Goal: Task Accomplishment & Management: Complete application form

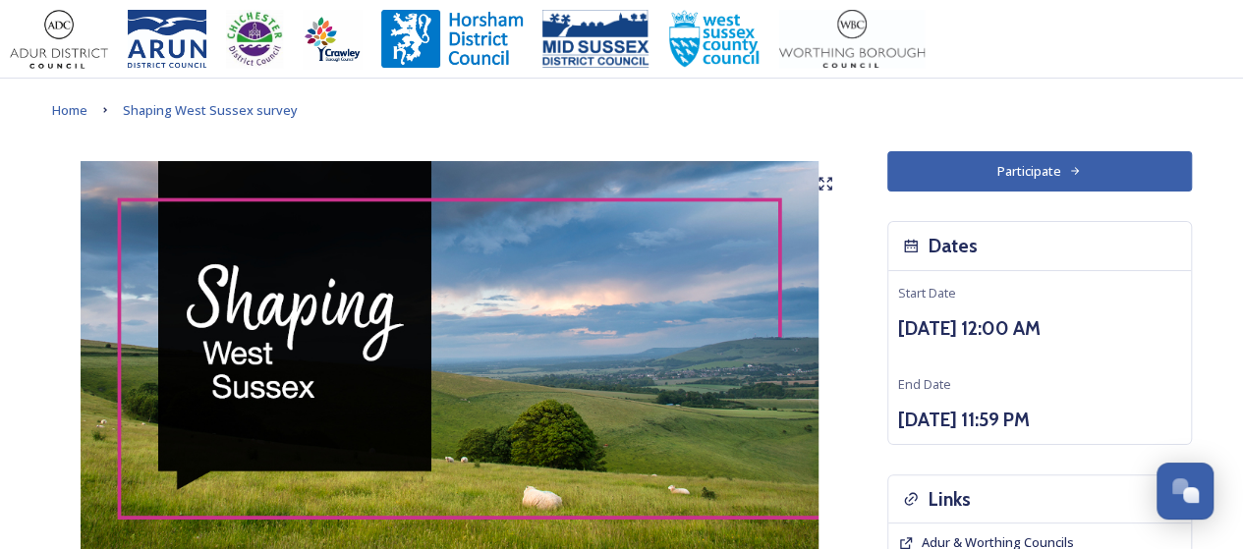
click at [1047, 163] on button "Participate" at bounding box center [1039, 171] width 305 height 40
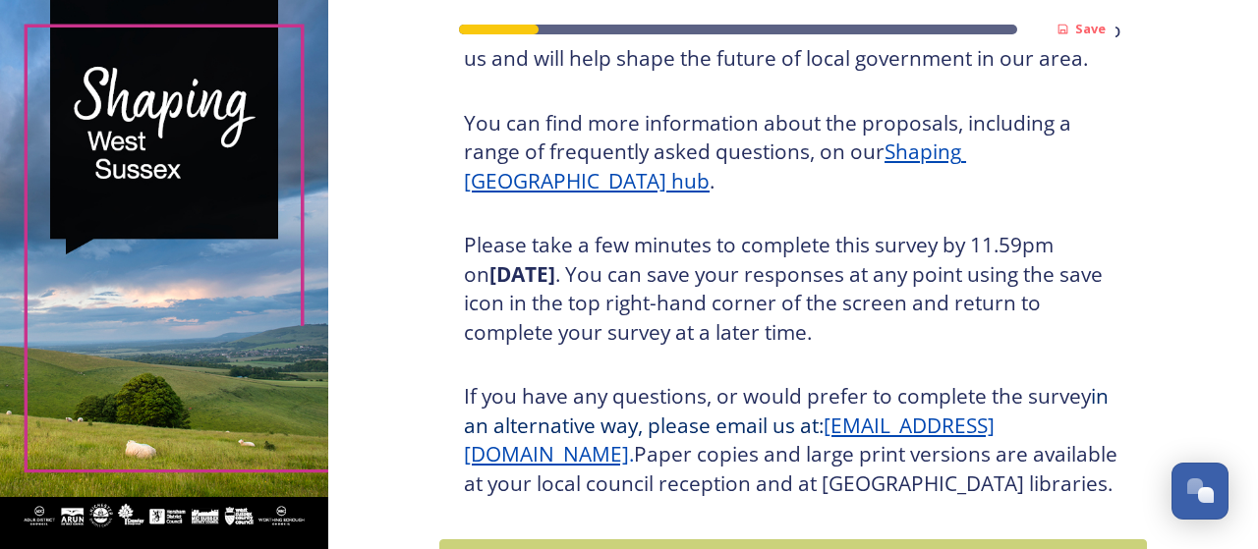
scroll to position [393, 0]
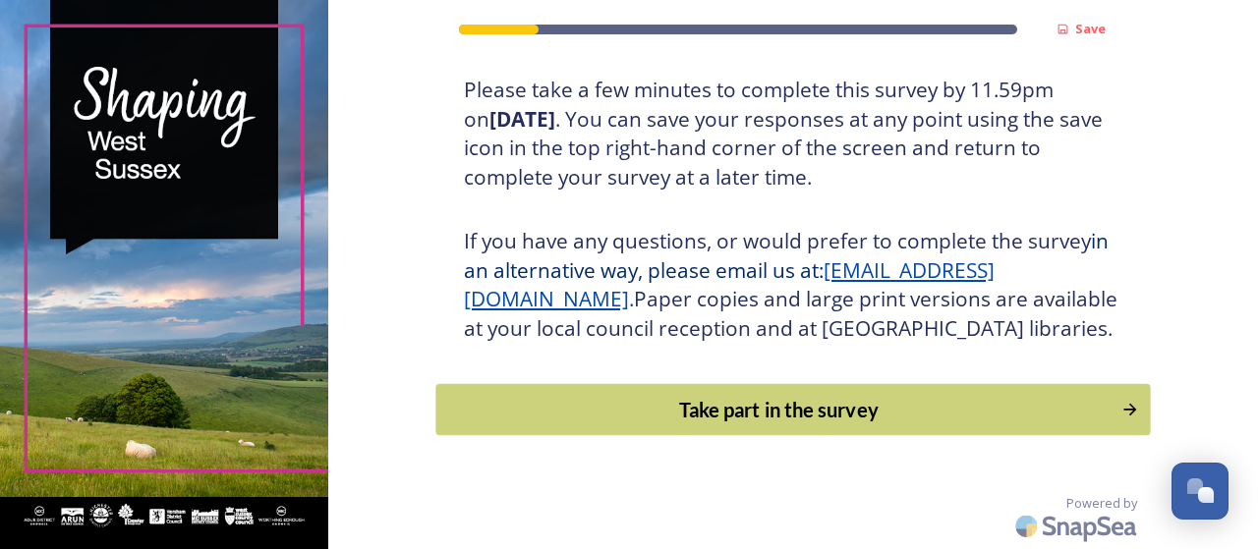
click at [749, 429] on button "Take part in the survey" at bounding box center [792, 410] width 714 height 52
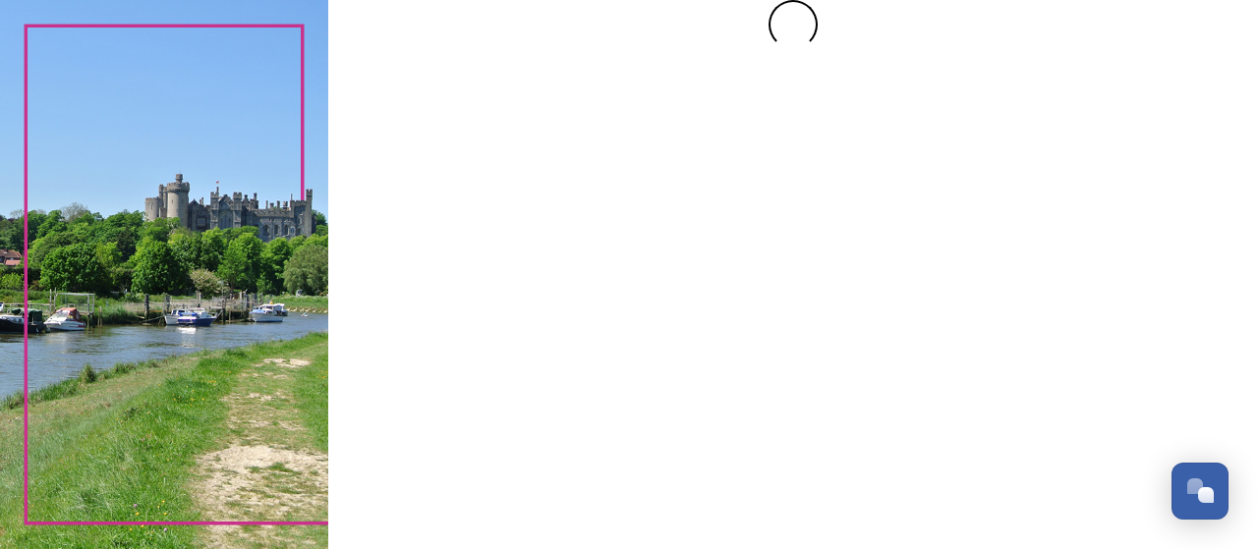
scroll to position [0, 0]
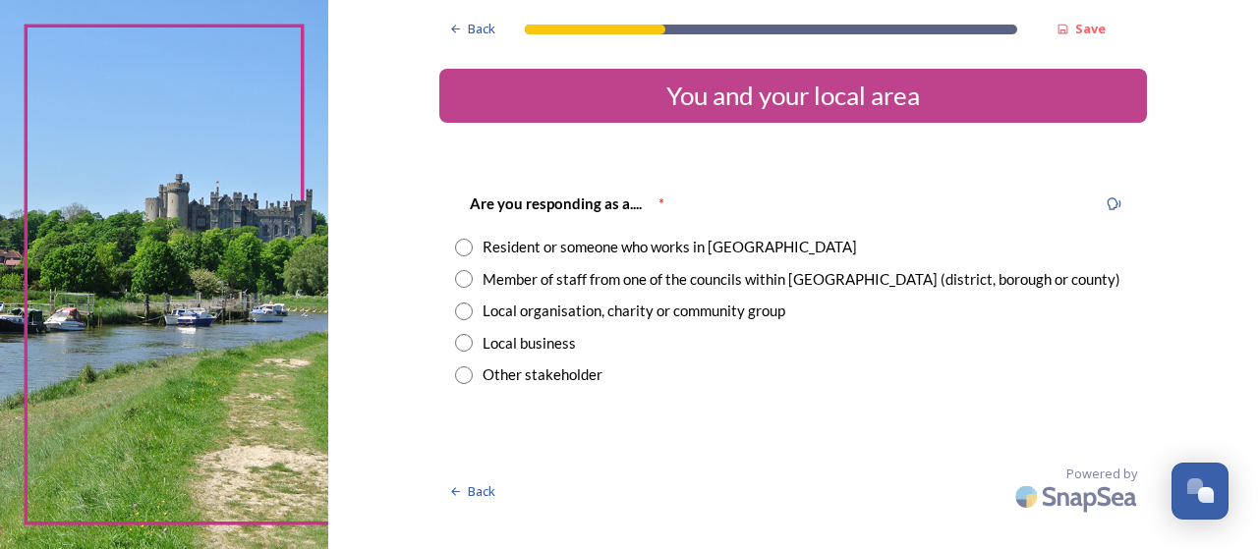
click at [462, 254] on input "radio" at bounding box center [464, 248] width 18 height 18
radio input "true"
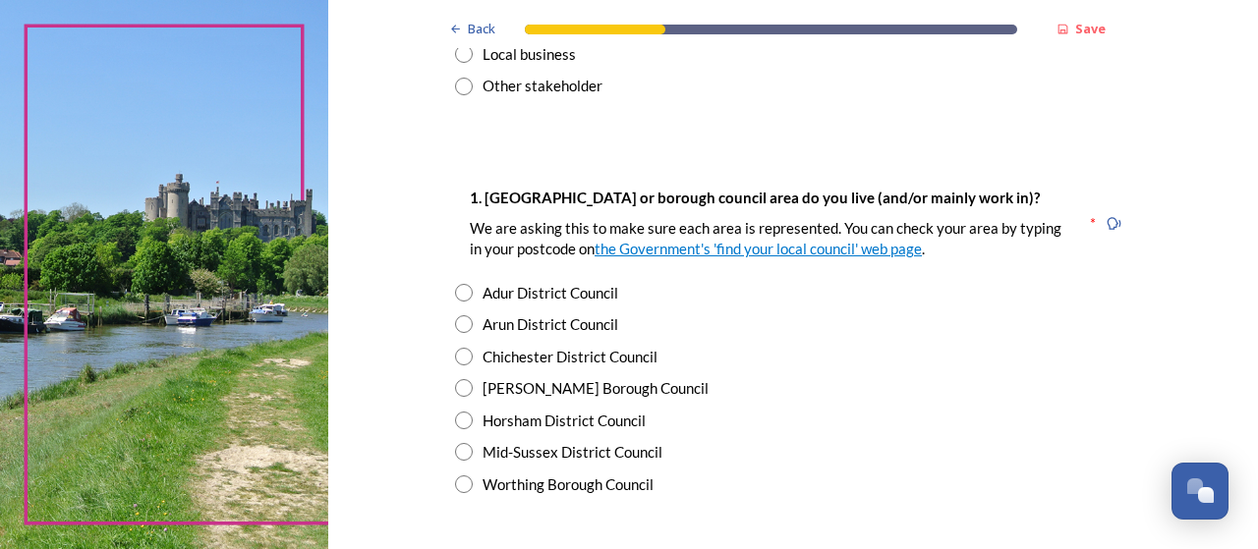
scroll to position [295, 0]
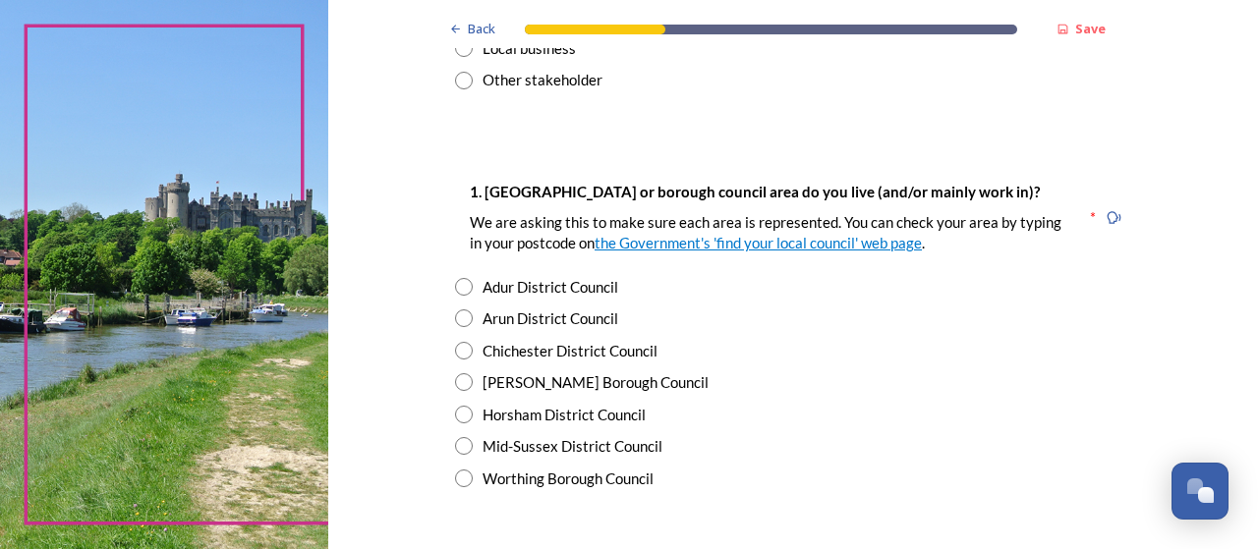
click at [460, 407] on input "radio" at bounding box center [464, 415] width 18 height 18
radio input "true"
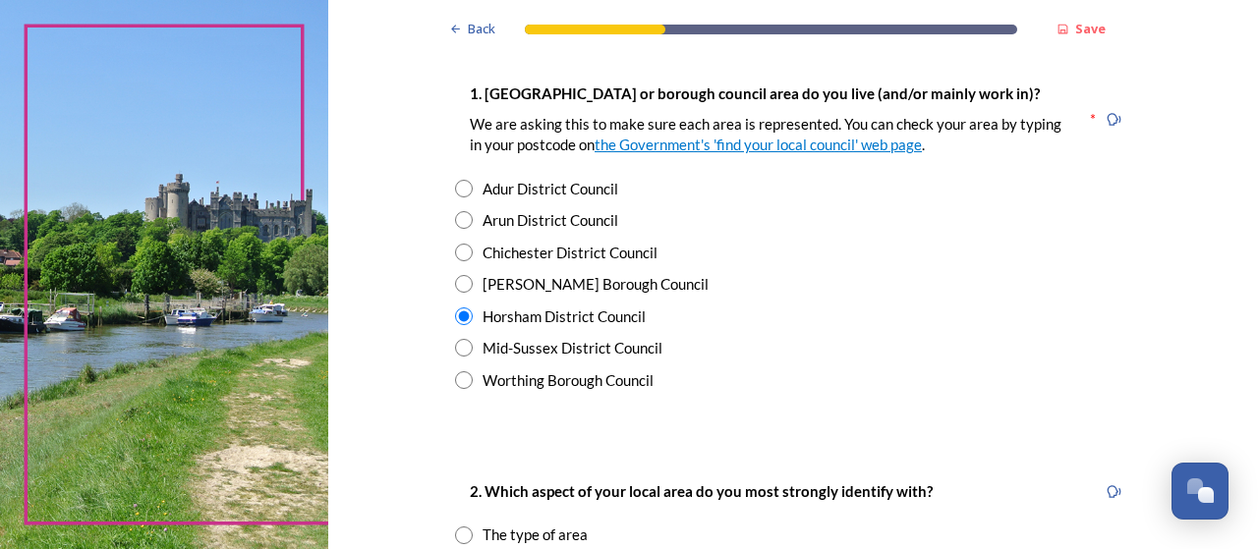
scroll to position [590, 0]
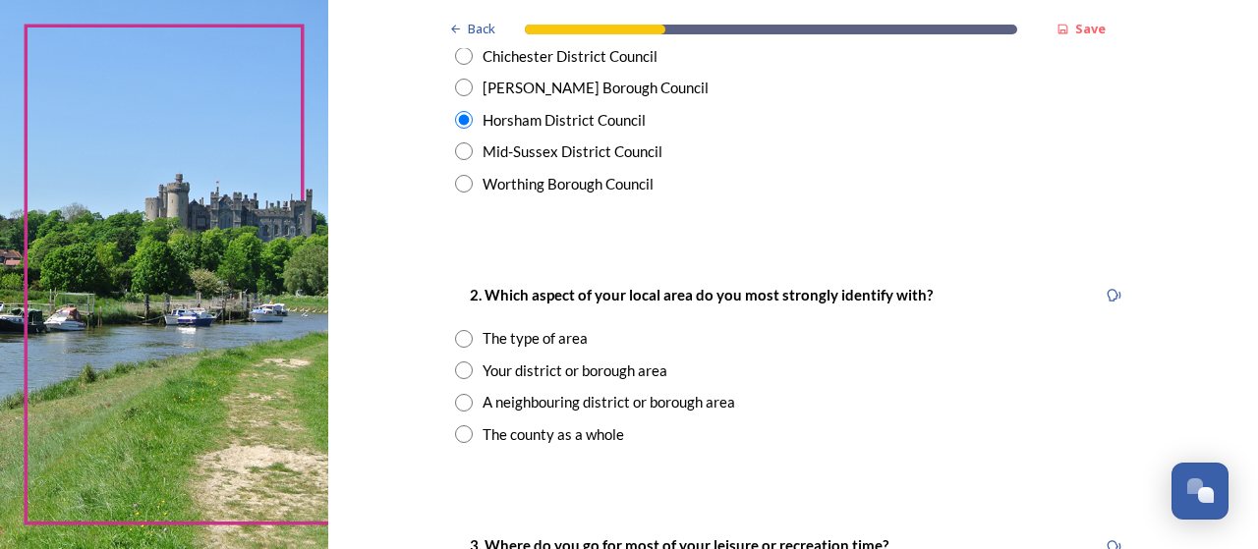
click at [455, 370] on input "radio" at bounding box center [464, 371] width 18 height 18
radio input "true"
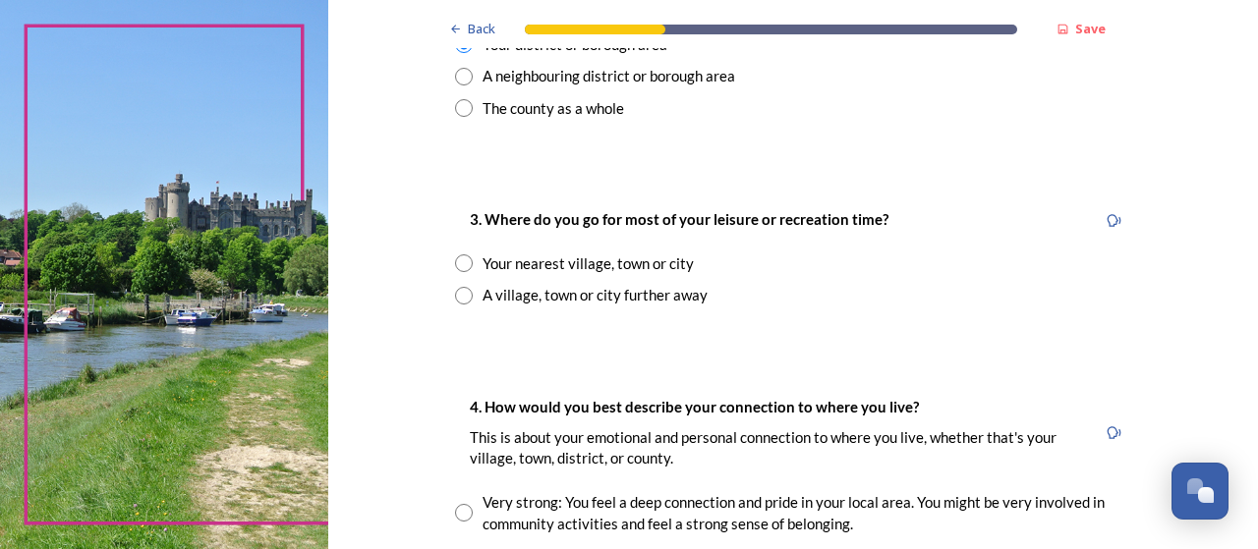
scroll to position [983, 0]
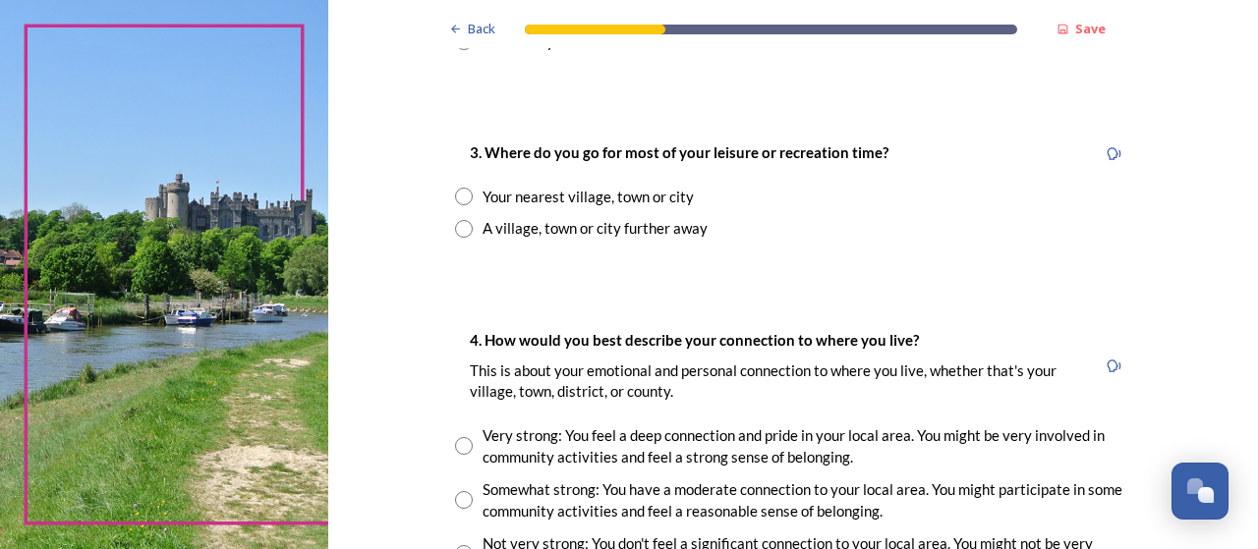
click at [461, 197] on input "radio" at bounding box center [464, 197] width 18 height 18
radio input "true"
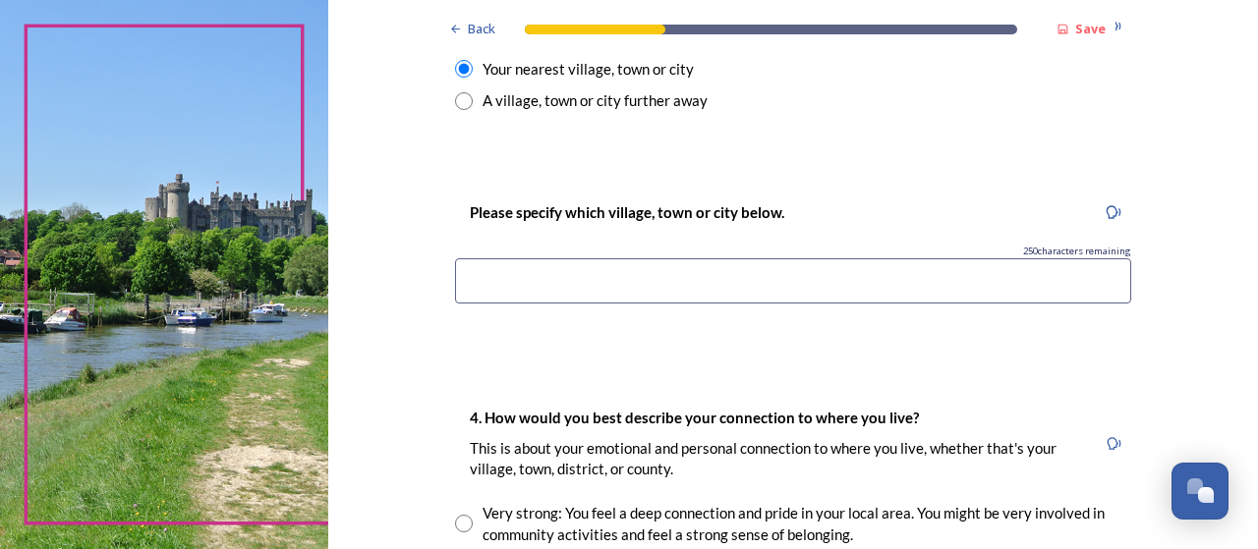
scroll to position [1081, 0]
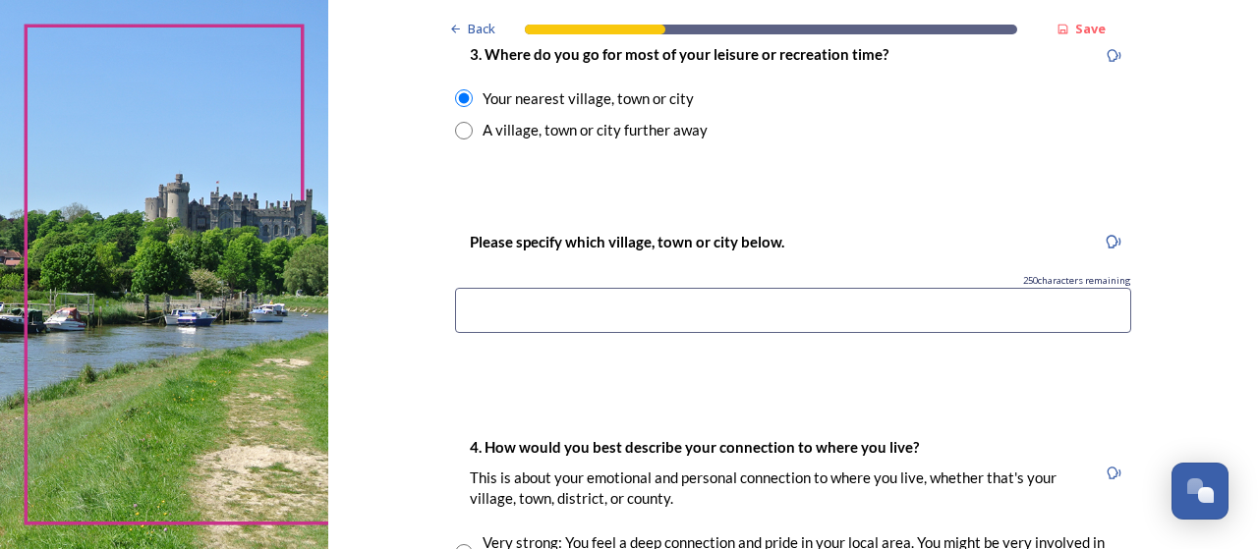
click at [531, 315] on input at bounding box center [793, 310] width 676 height 45
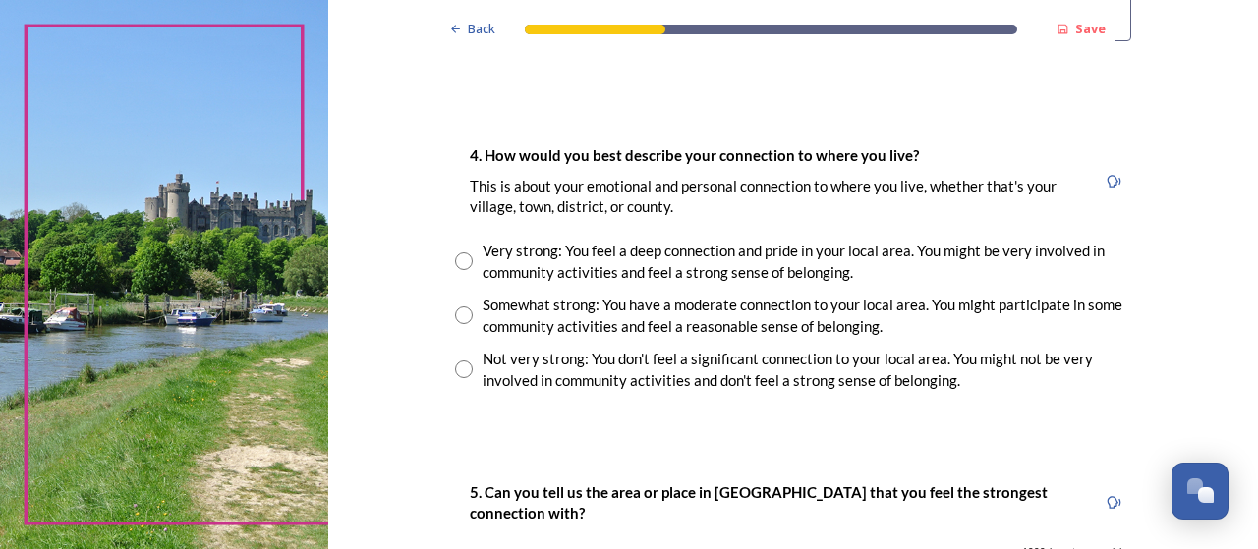
scroll to position [1376, 0]
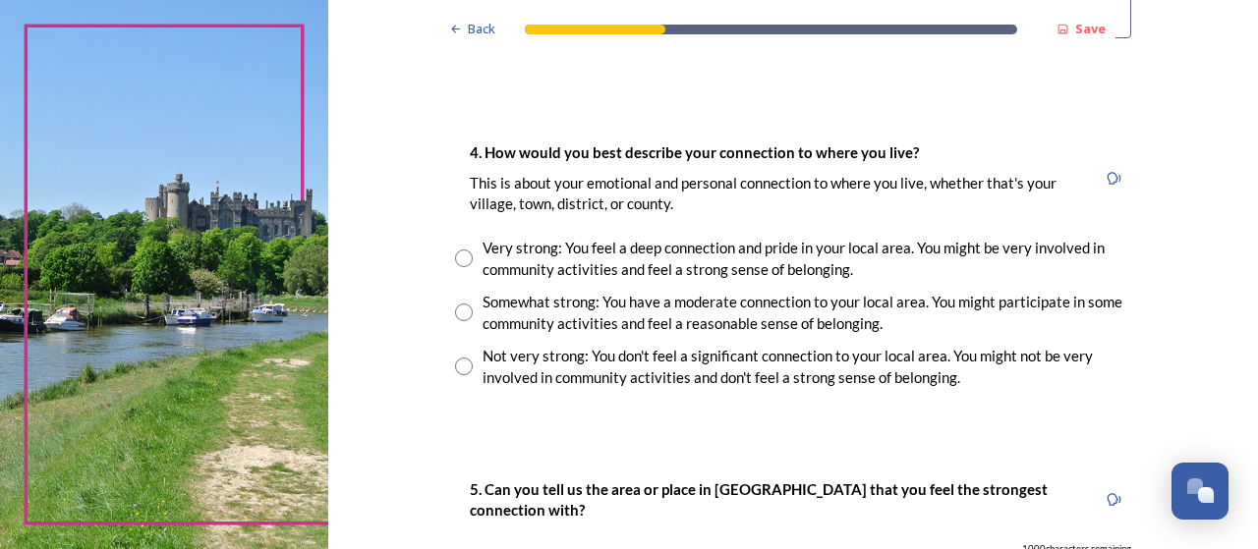
type input "Horsham"
click at [458, 251] on input "radio" at bounding box center [464, 259] width 18 height 18
radio input "true"
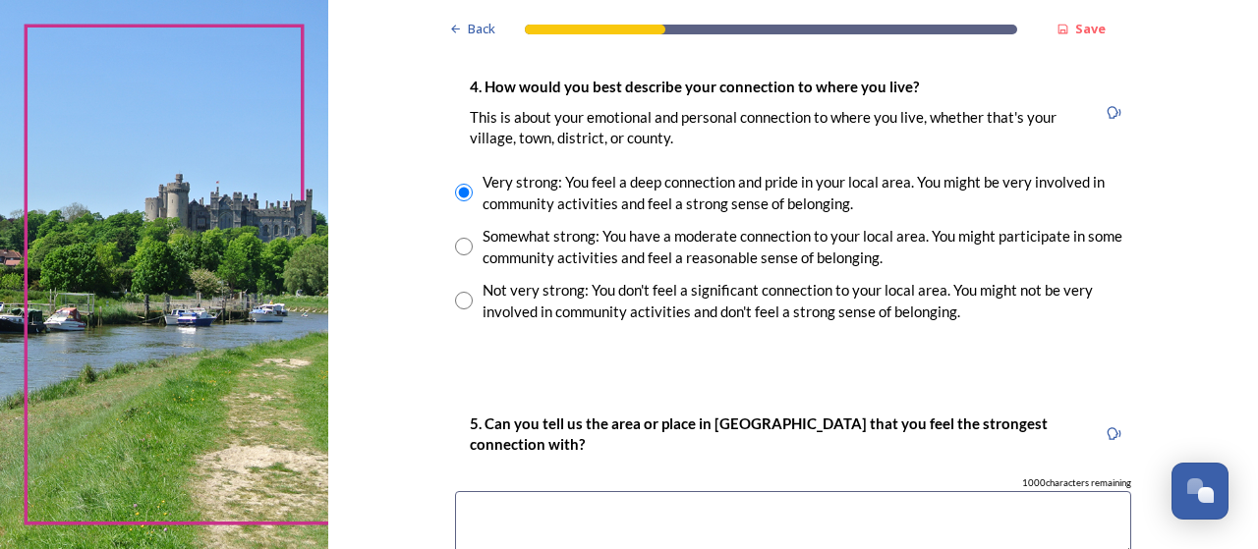
scroll to position [1572, 0]
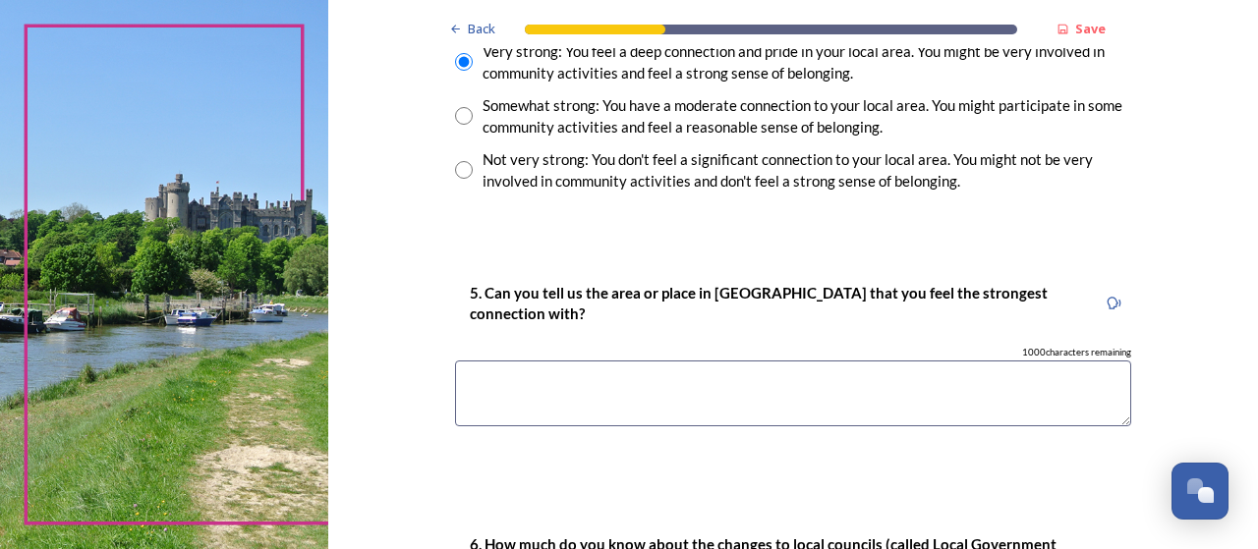
click at [663, 418] on textarea at bounding box center [793, 394] width 676 height 66
type textarea "Horsham and Billingshurst"
click at [681, 429] on div "5. Can you tell us the area or place in West Sussex that you feel the strongest…" at bounding box center [792, 362] width 707 height 203
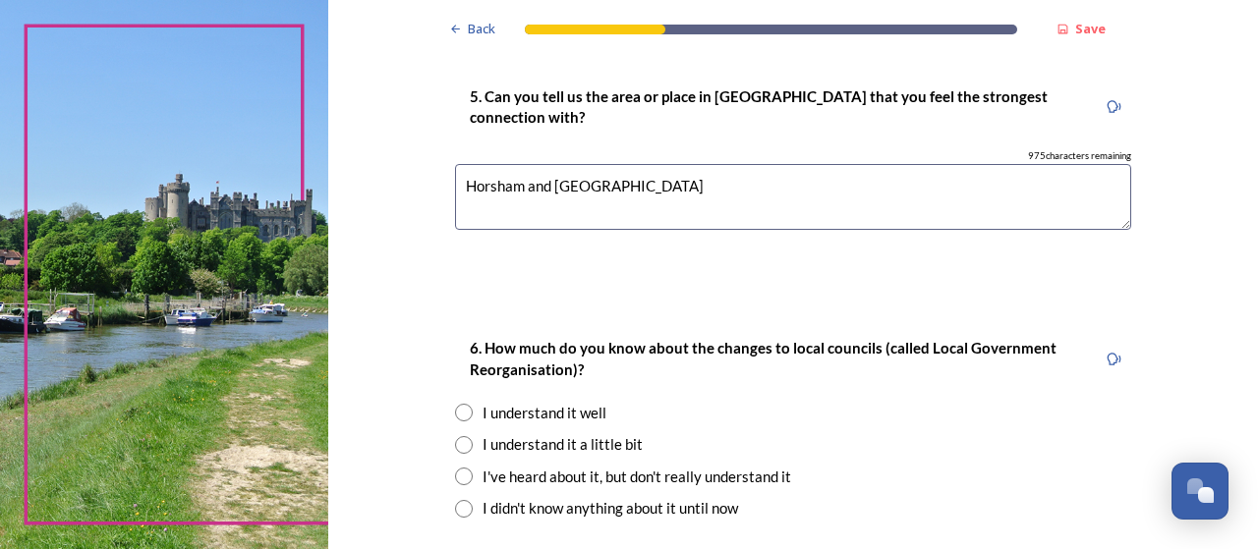
scroll to position [1867, 0]
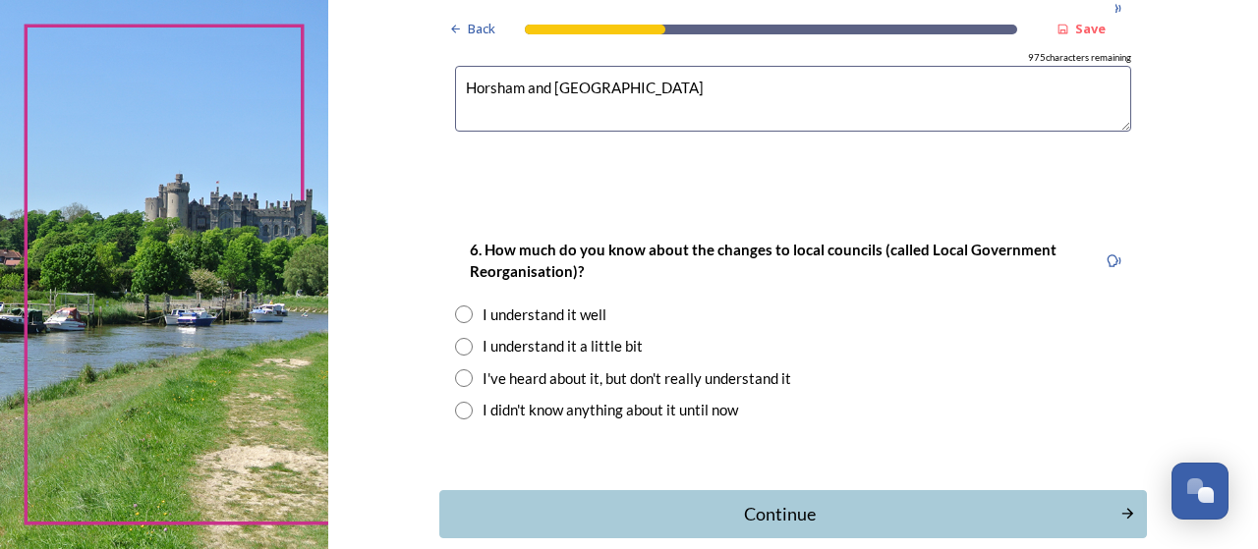
click at [455, 313] on input "radio" at bounding box center [464, 315] width 18 height 18
radio input "true"
click at [772, 522] on div "Continue" at bounding box center [779, 514] width 665 height 27
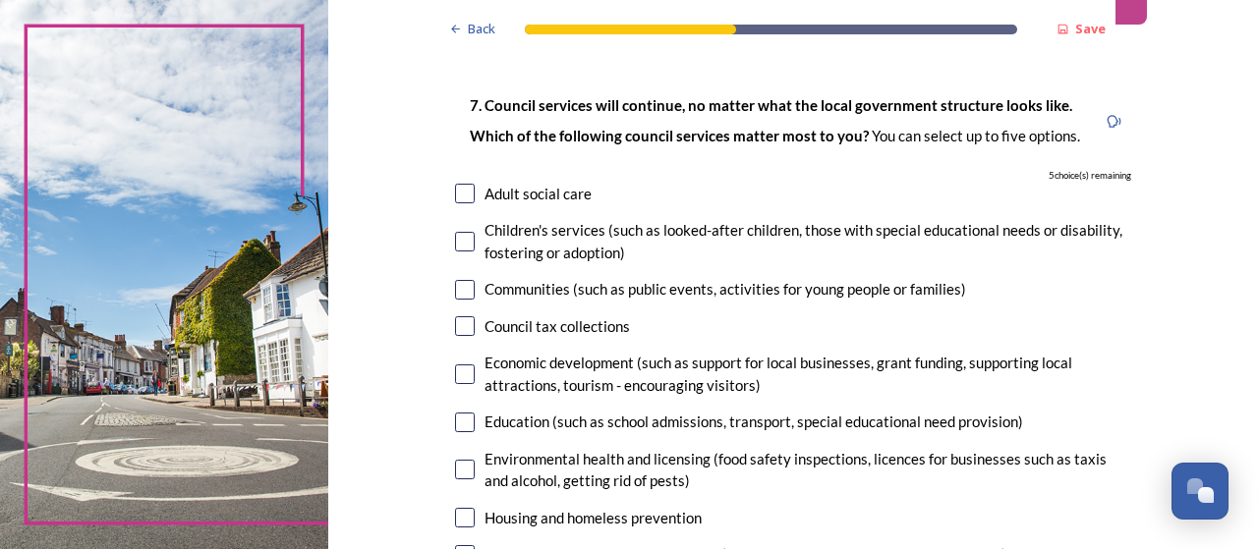
scroll to position [197, 0]
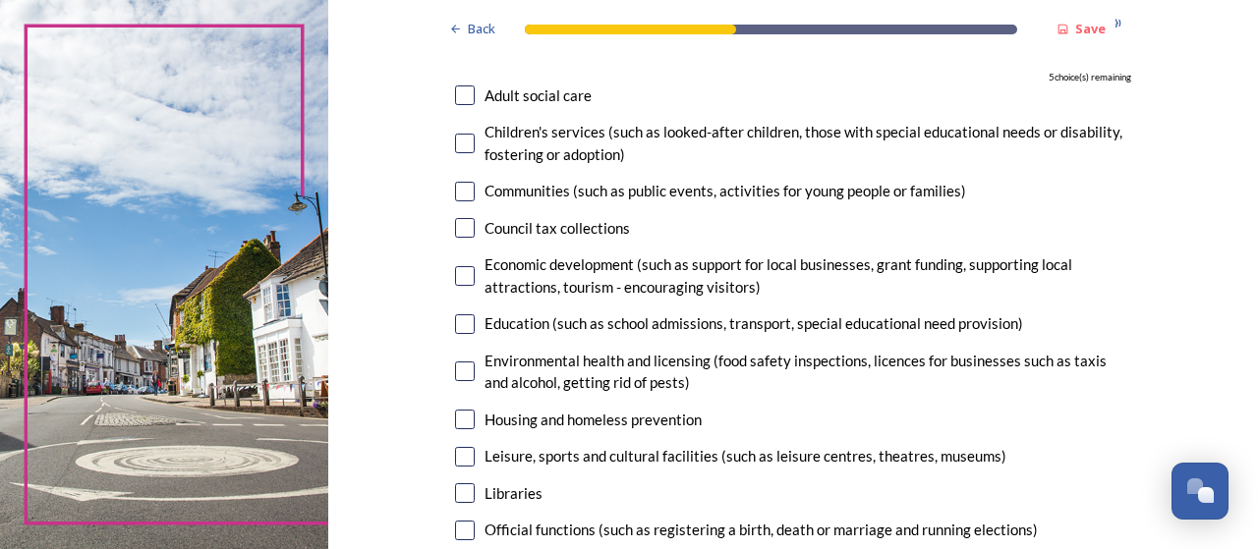
click at [468, 97] on div "Adult social care" at bounding box center [793, 96] width 676 height 23
checkbox input "true"
click at [455, 275] on input "checkbox" at bounding box center [465, 276] width 20 height 20
checkbox input "true"
click at [458, 325] on input "checkbox" at bounding box center [465, 324] width 20 height 20
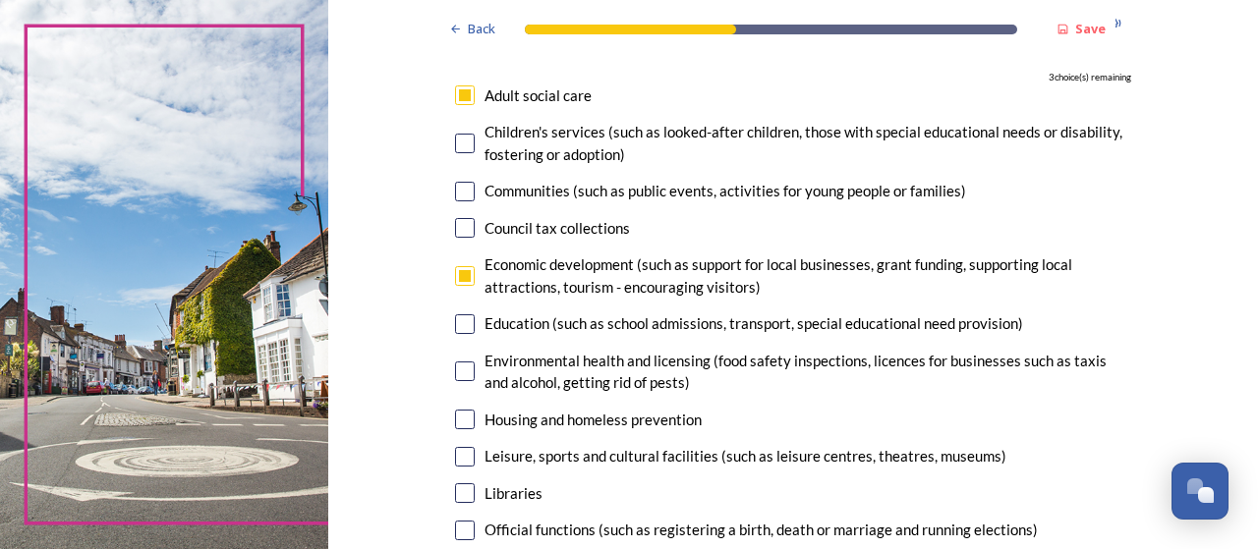
checkbox input "true"
click at [444, 380] on div "7. Council services will continue, no matter what the local government structur…" at bounding box center [792, 440] width 707 height 930
click at [460, 376] on input "checkbox" at bounding box center [465, 372] width 20 height 20
checkbox input "true"
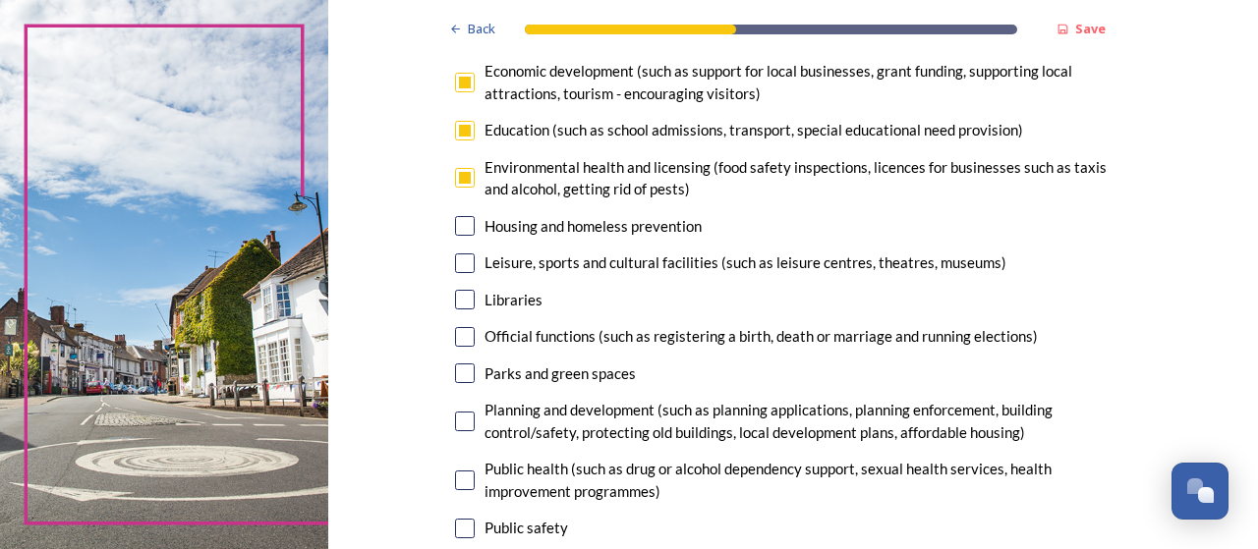
scroll to position [393, 0]
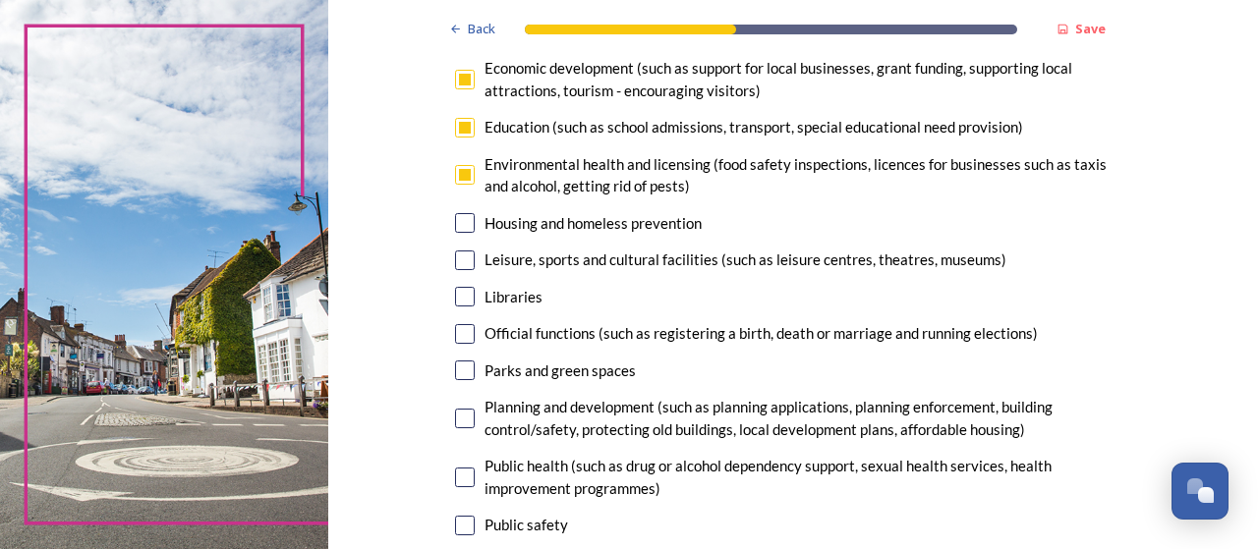
click at [463, 225] on input "checkbox" at bounding box center [465, 223] width 20 height 20
checkbox input "true"
click at [455, 269] on input "checkbox" at bounding box center [465, 261] width 20 height 20
checkbox input "false"
click at [456, 378] on input "checkbox" at bounding box center [465, 371] width 20 height 20
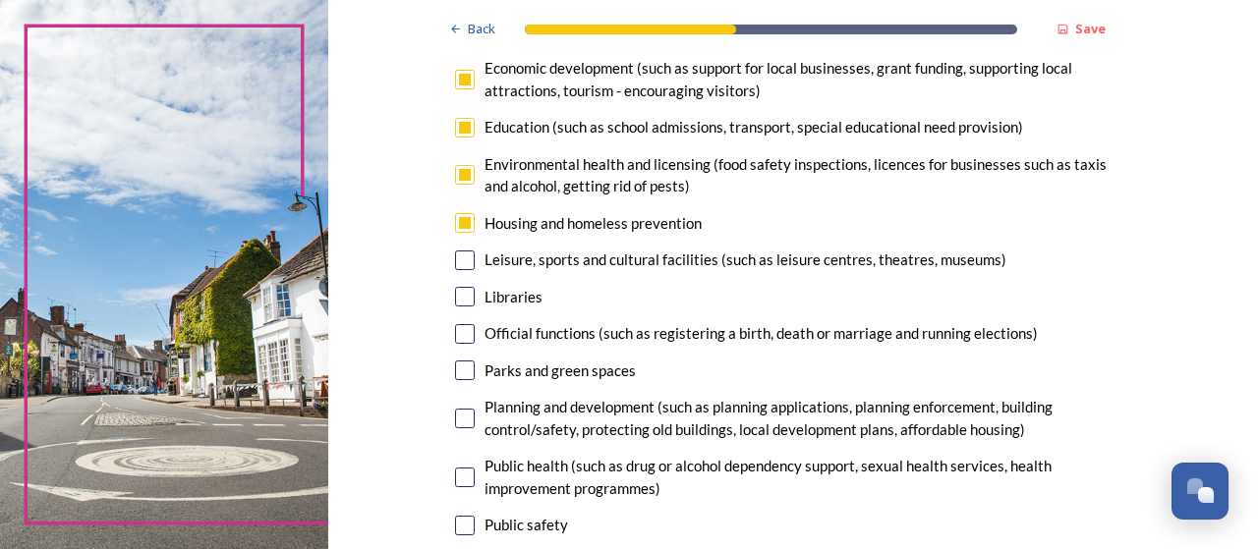
click at [458, 371] on input "checkbox" at bounding box center [465, 371] width 20 height 20
click at [460, 377] on input "checkbox" at bounding box center [465, 371] width 20 height 20
checkbox input "false"
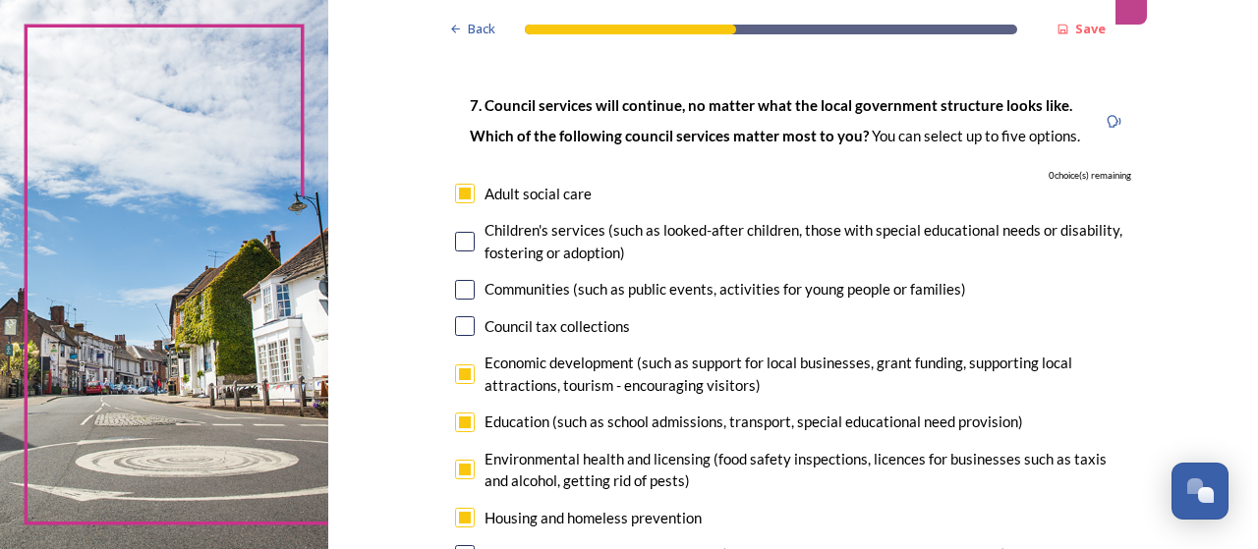
scroll to position [295, 0]
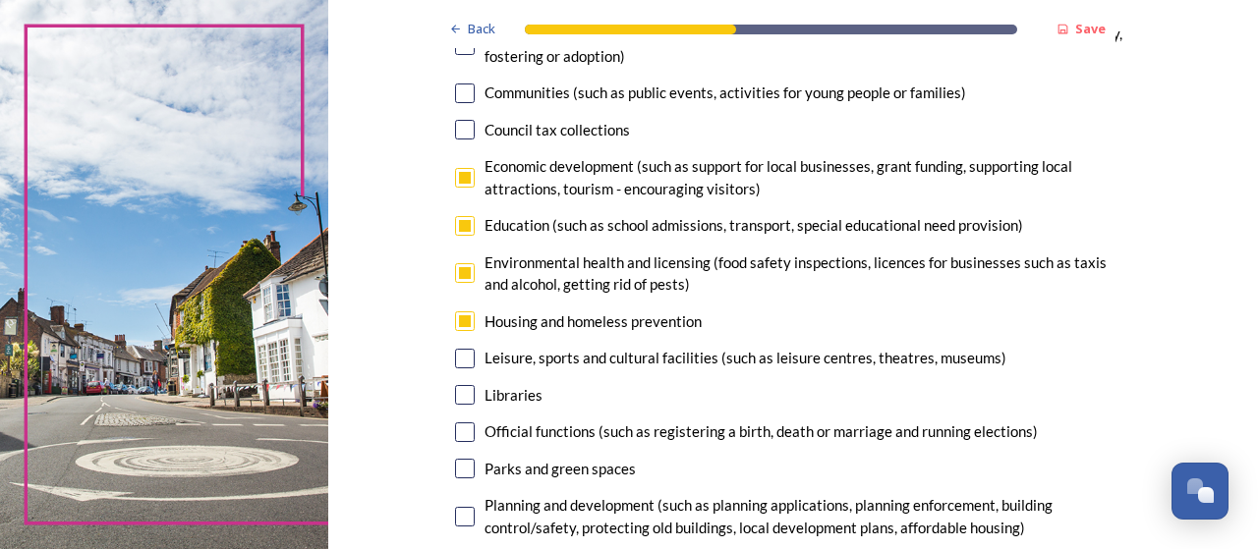
click at [466, 227] on input "checkbox" at bounding box center [465, 226] width 20 height 20
checkbox input "false"
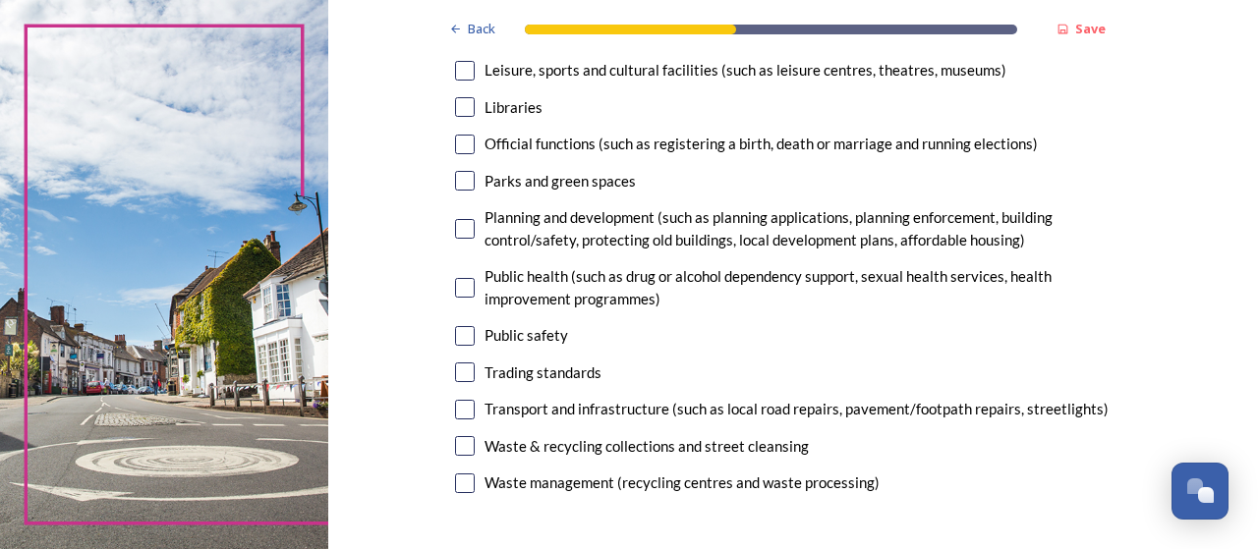
scroll to position [590, 0]
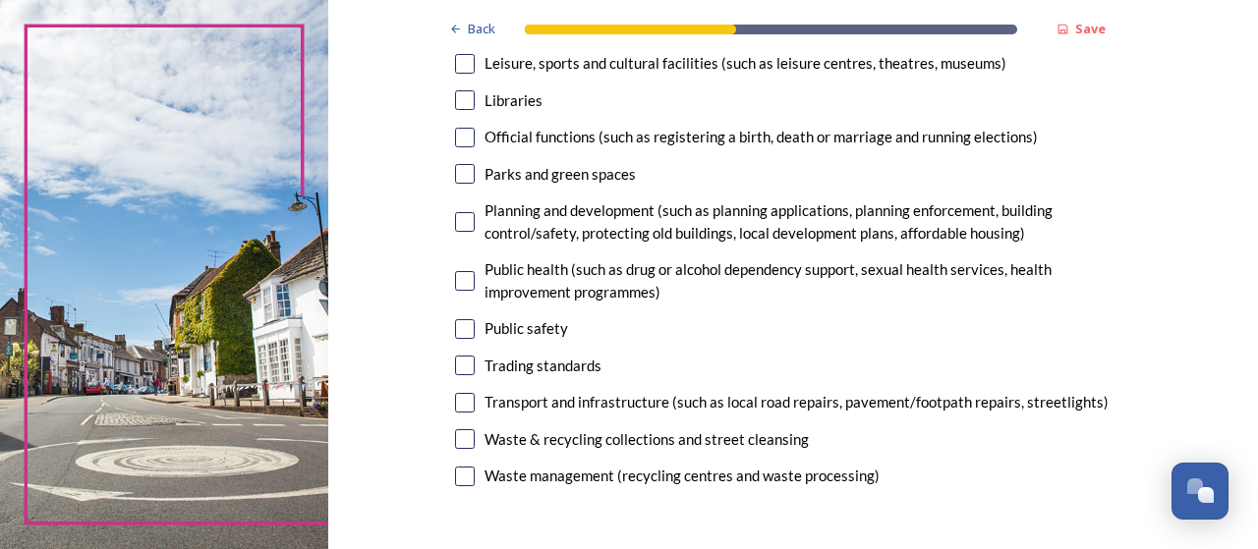
click at [455, 218] on input "checkbox" at bounding box center [465, 222] width 20 height 20
checkbox input "true"
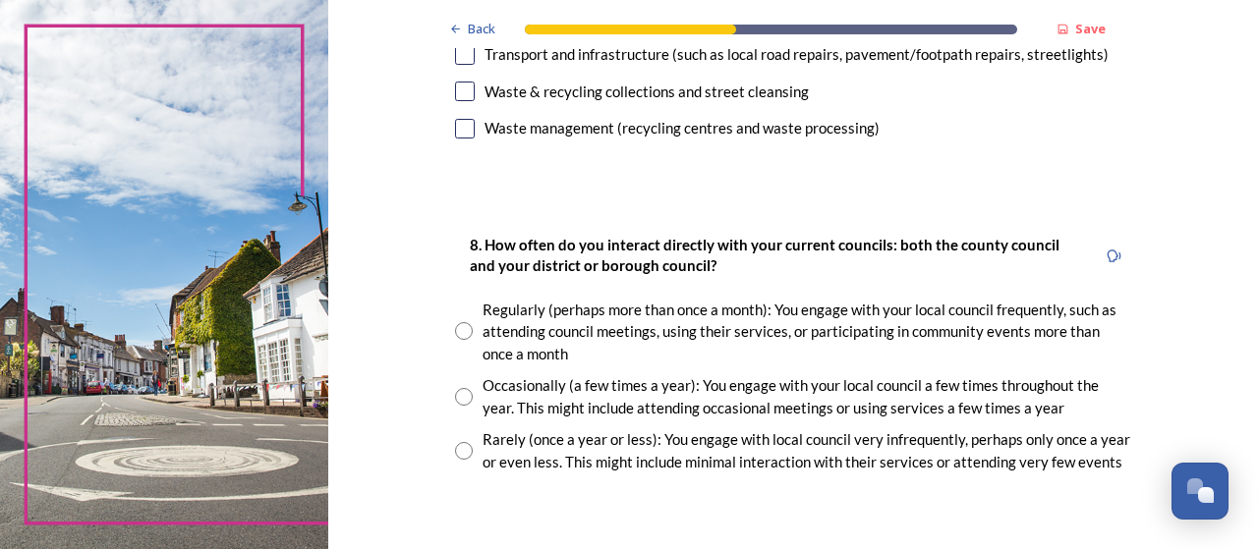
scroll to position [983, 0]
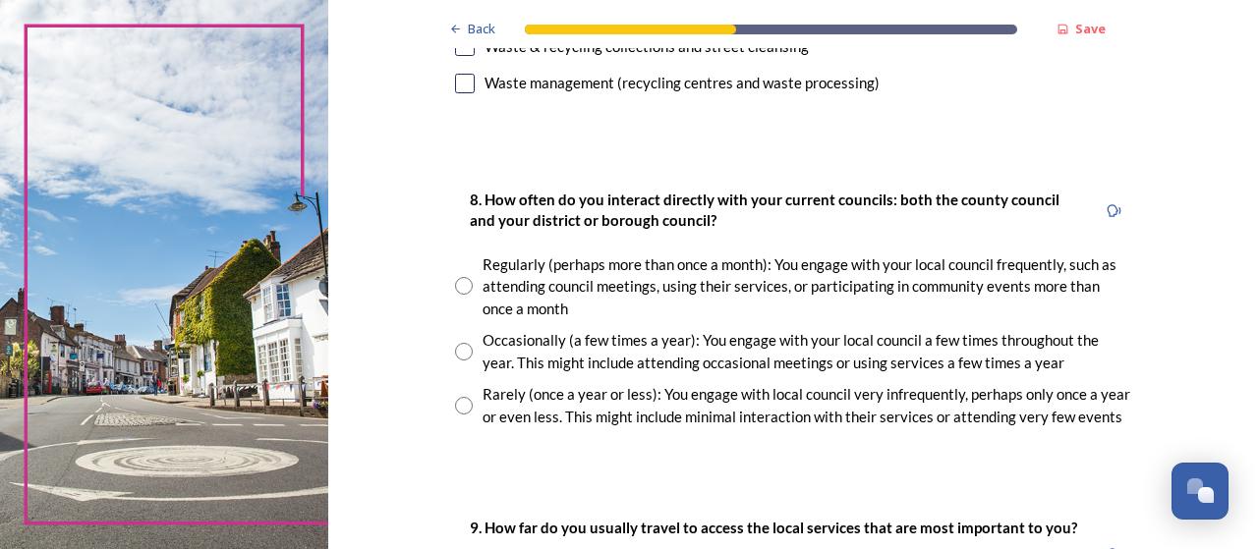
click at [440, 407] on div "8. How often do you interact directly with your current councils: both the coun…" at bounding box center [792, 307] width 707 height 279
click at [455, 406] on input "radio" at bounding box center [464, 406] width 18 height 18
radio input "true"
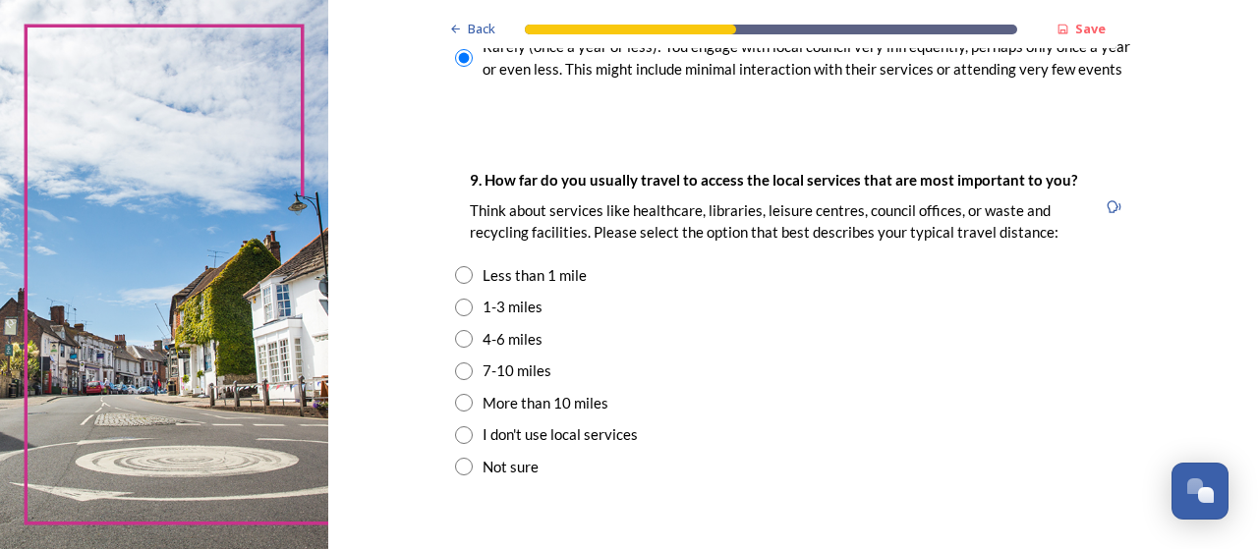
scroll to position [1376, 0]
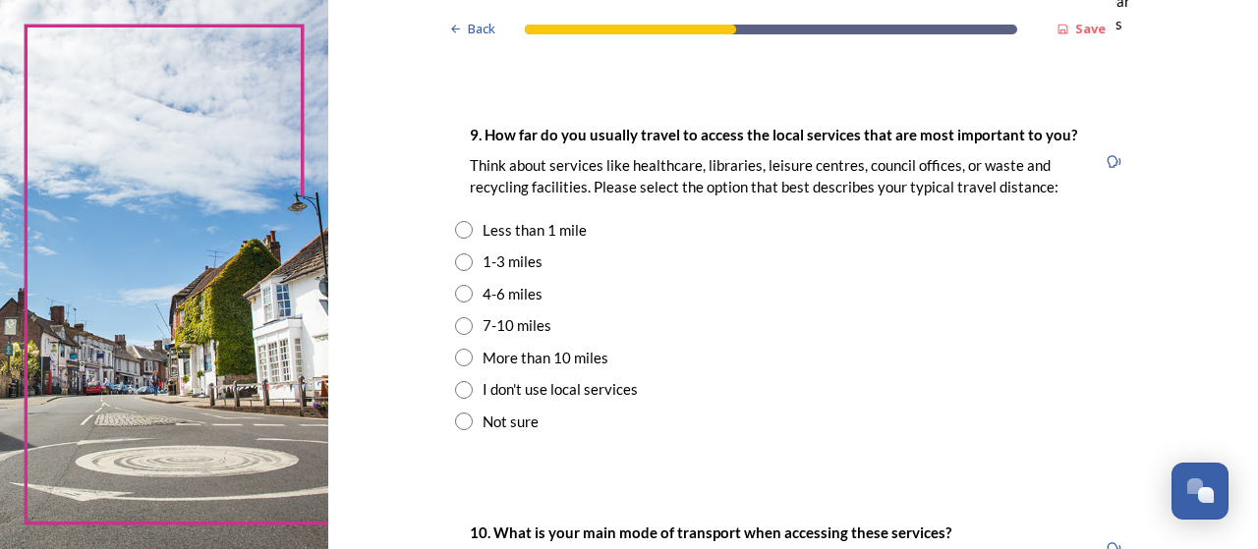
click at [460, 287] on input "radio" at bounding box center [464, 294] width 18 height 18
radio input "true"
click at [458, 326] on input "radio" at bounding box center [464, 326] width 18 height 18
radio input "true"
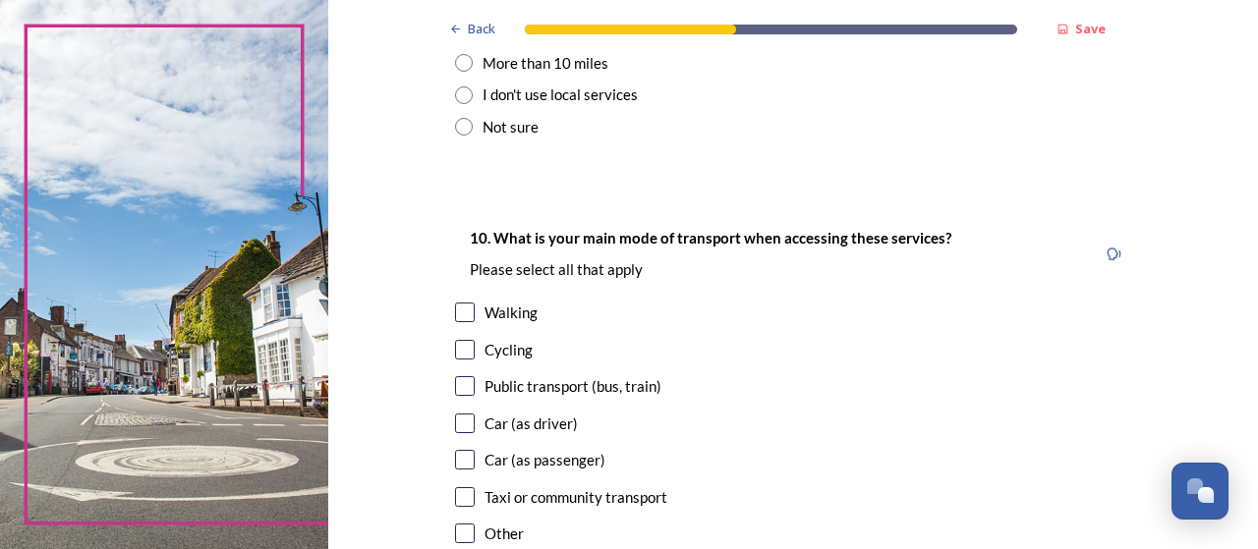
scroll to position [1769, 0]
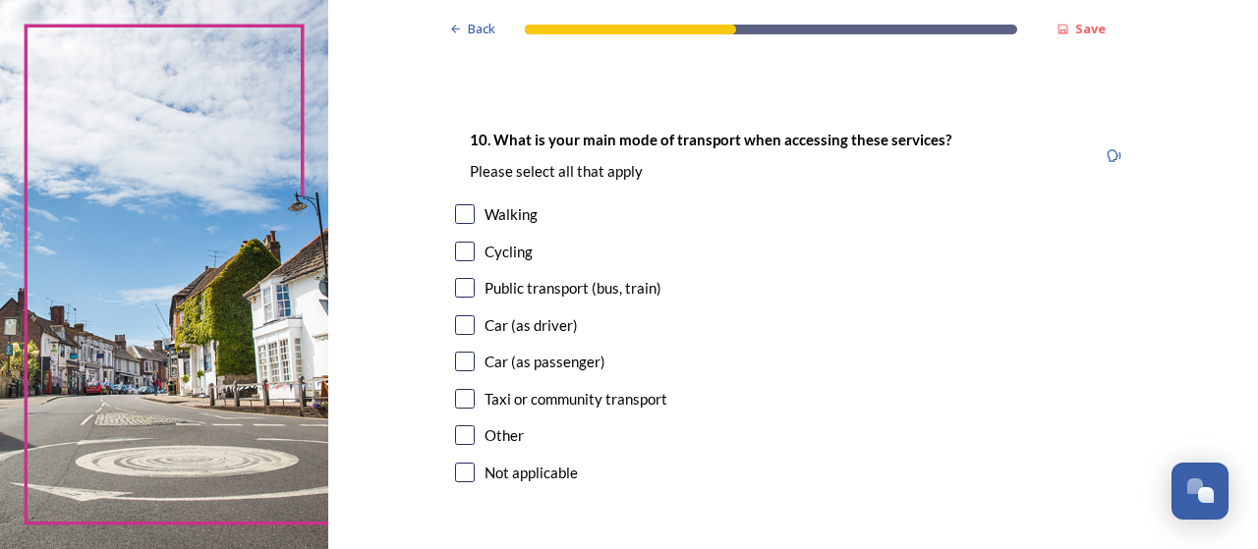
click at [462, 217] on input "checkbox" at bounding box center [465, 214] width 20 height 20
checkbox input "true"
click at [460, 333] on input "checkbox" at bounding box center [465, 325] width 20 height 20
checkbox input "true"
click at [461, 362] on input "checkbox" at bounding box center [465, 362] width 20 height 20
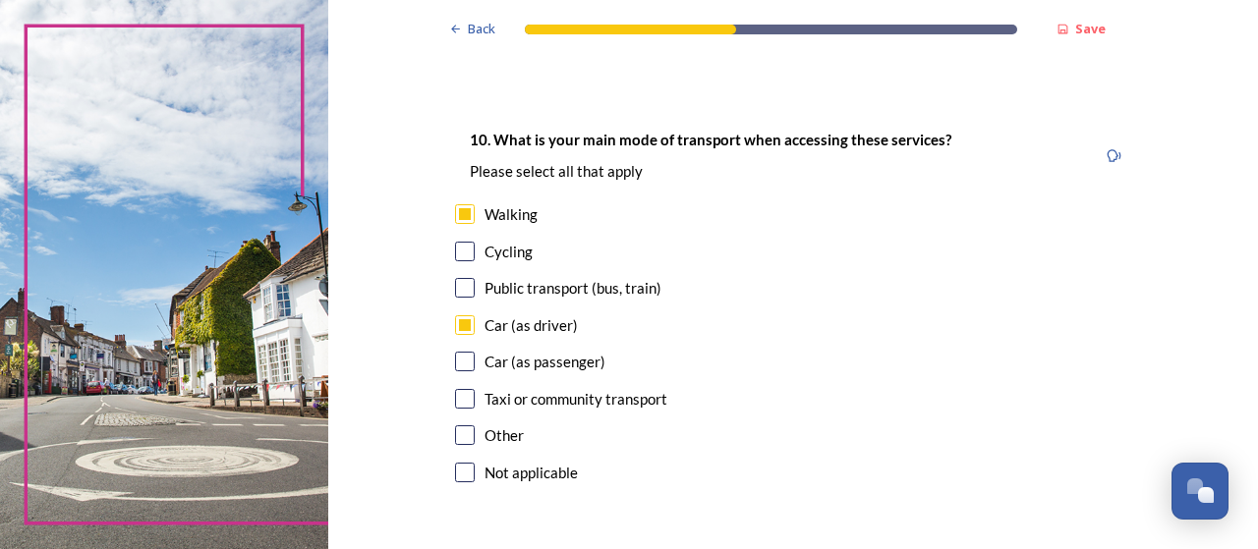
checkbox input "true"
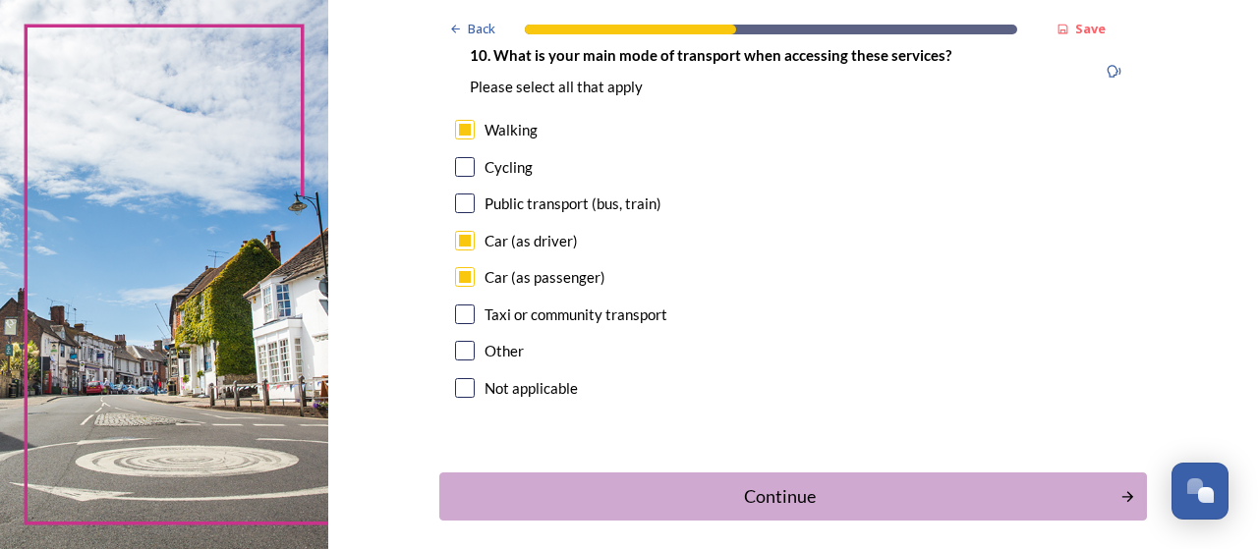
scroll to position [1938, 0]
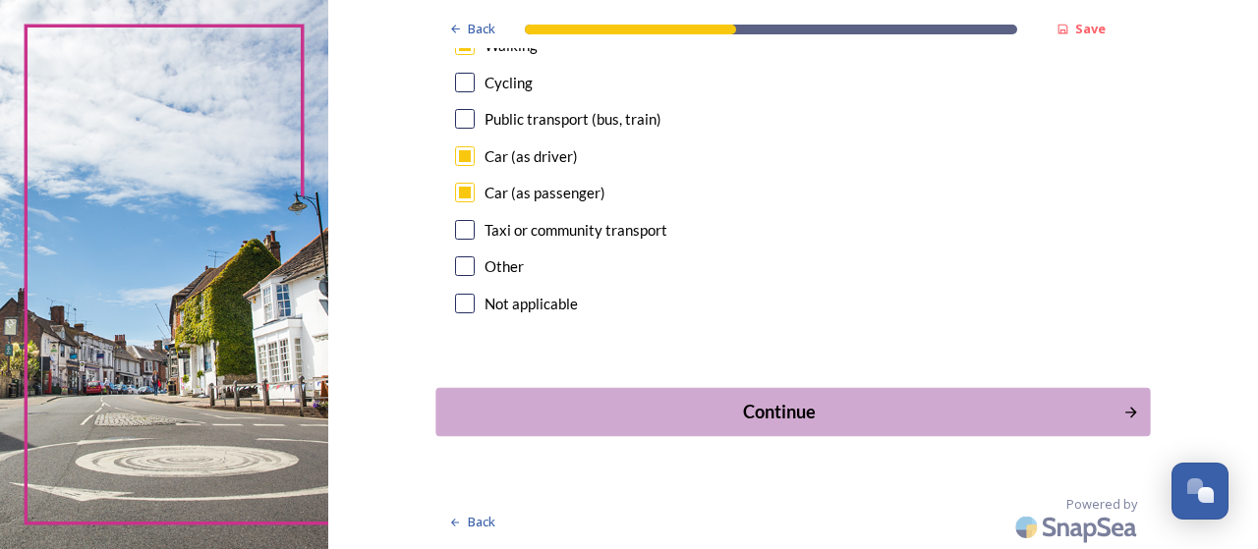
click at [730, 412] on div "Continue" at bounding box center [779, 412] width 665 height 27
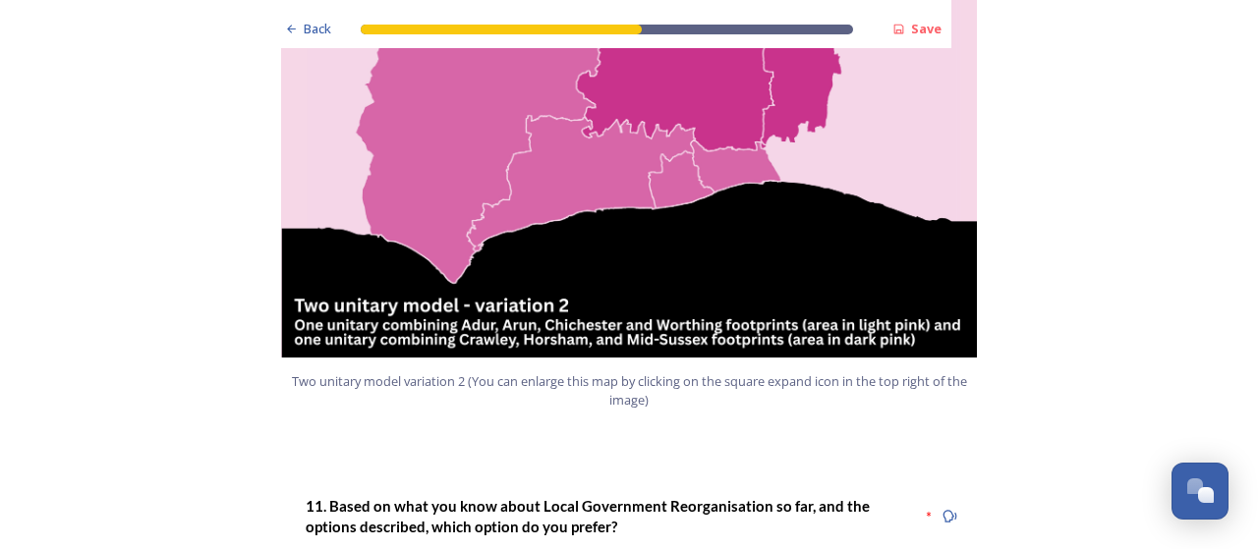
scroll to position [2358, 0]
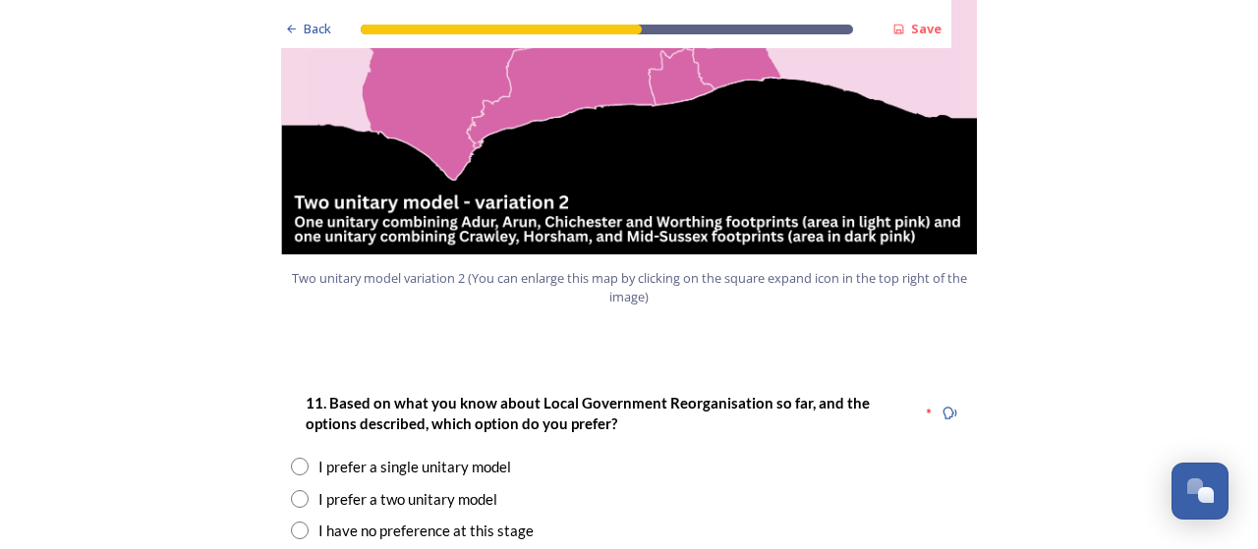
click at [293, 458] on input "radio" at bounding box center [300, 467] width 18 height 18
radio input "true"
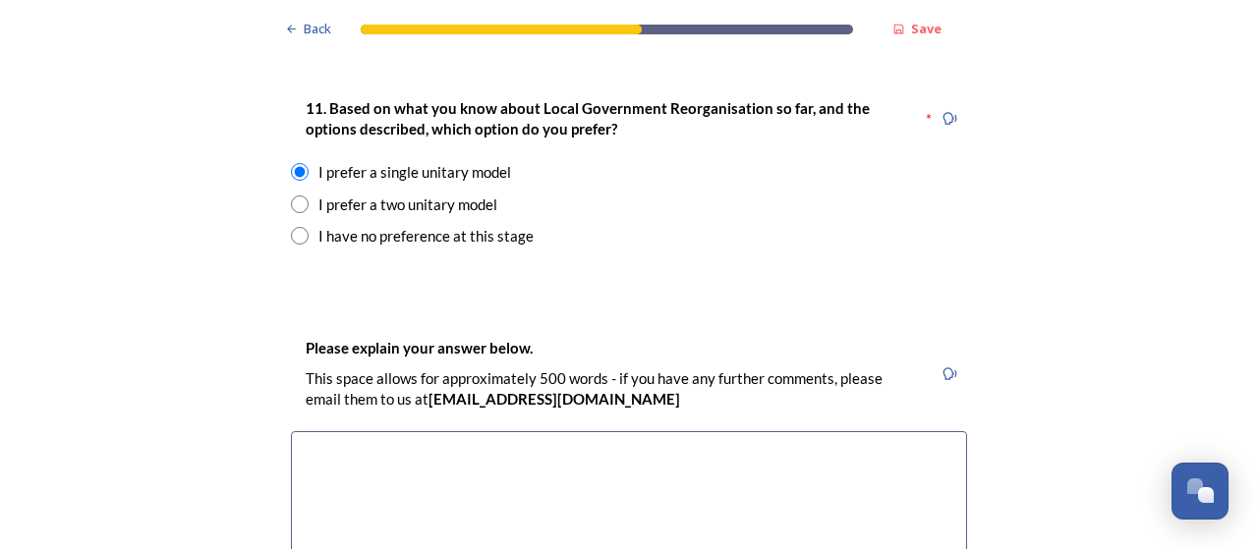
scroll to position [2751, 0]
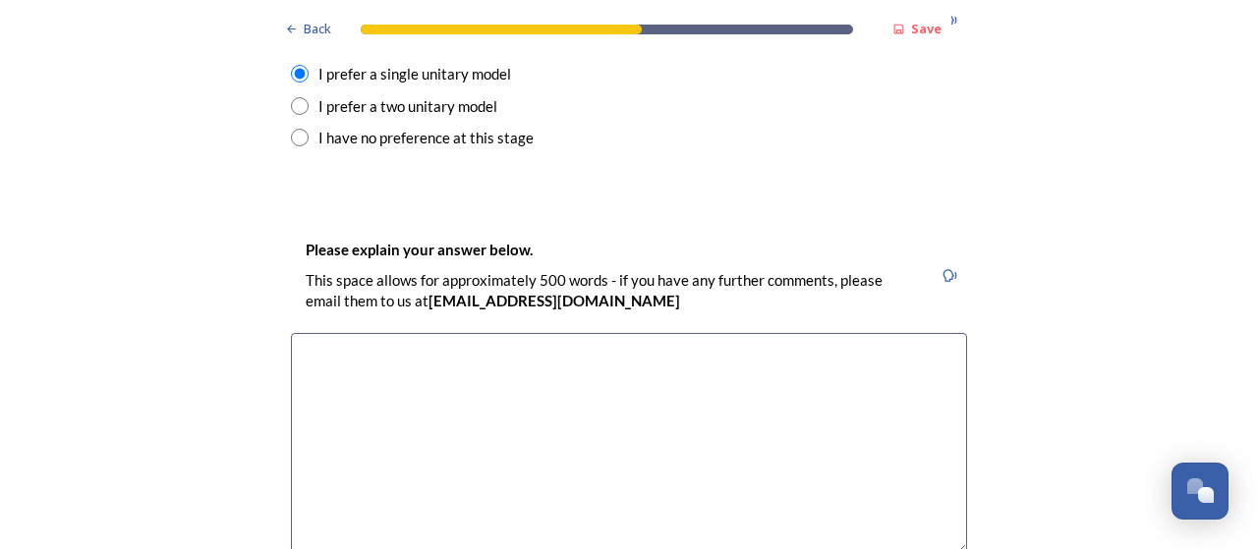
click at [666, 349] on textarea at bounding box center [629, 443] width 676 height 221
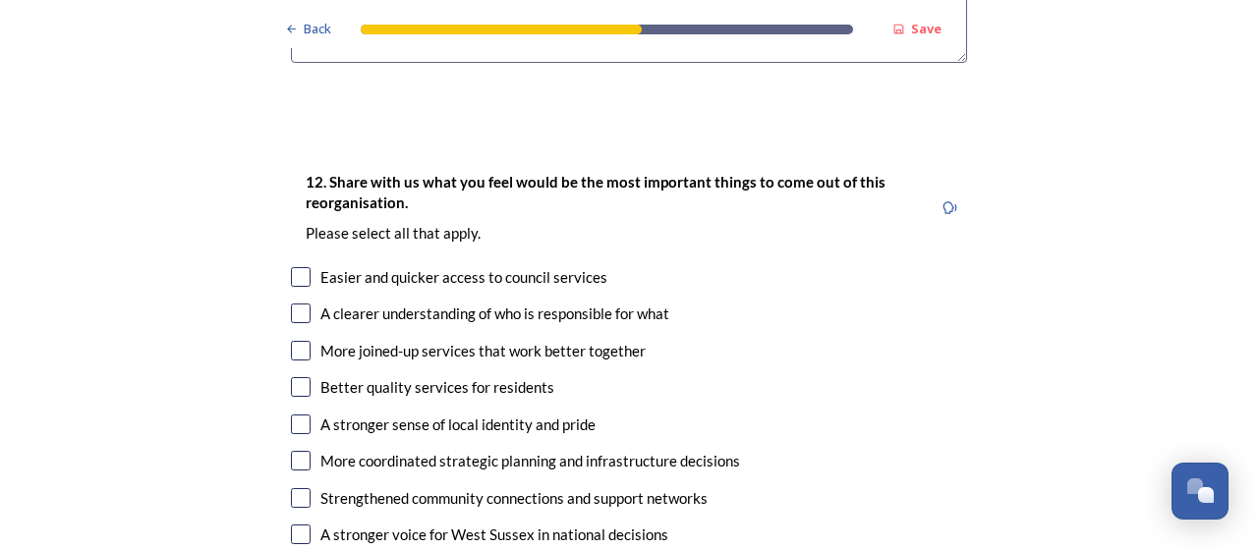
scroll to position [3341, 0]
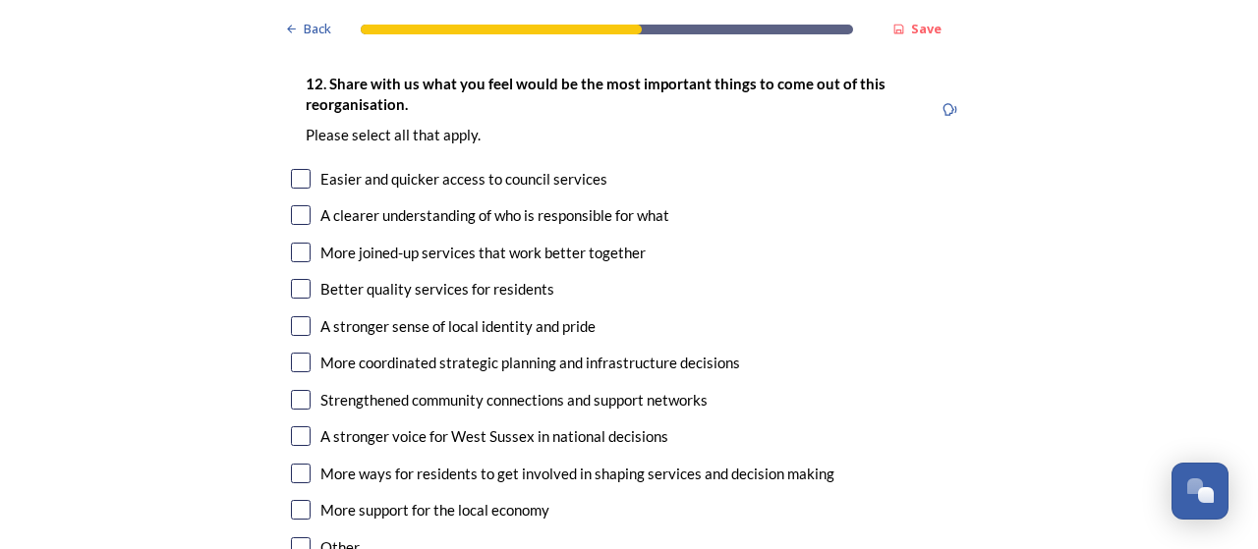
type textarea "Residents identify as a resident of West Sussex. The division of the county is …"
click at [297, 169] on input "checkbox" at bounding box center [301, 179] width 20 height 20
checkbox input "true"
click at [297, 205] on input "checkbox" at bounding box center [301, 215] width 20 height 20
checkbox input "true"
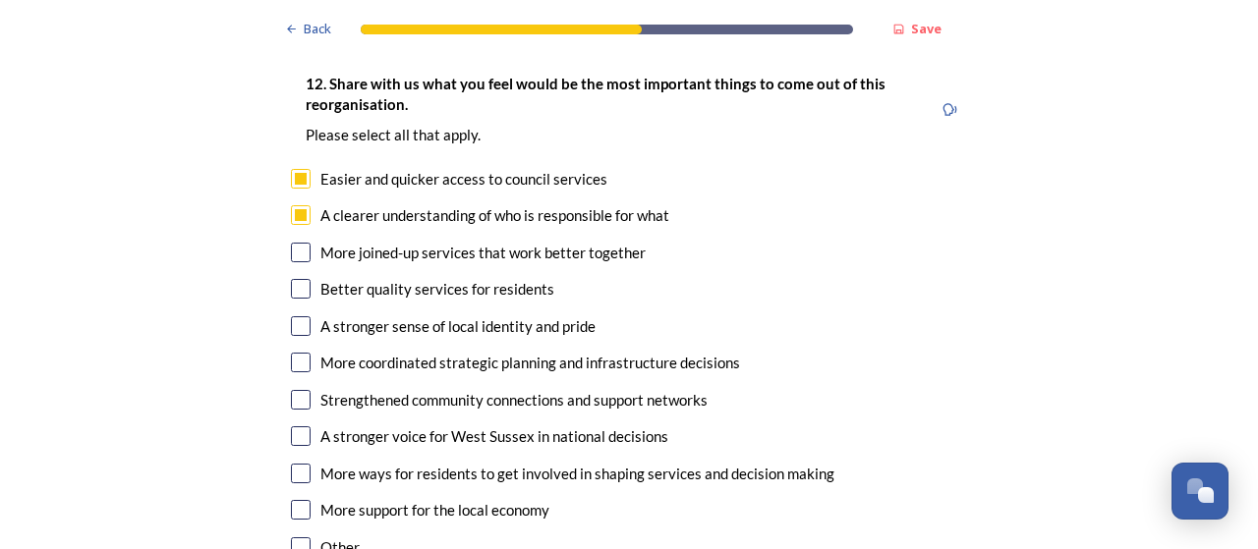
click at [291, 353] on input "checkbox" at bounding box center [301, 363] width 20 height 20
checkbox input "true"
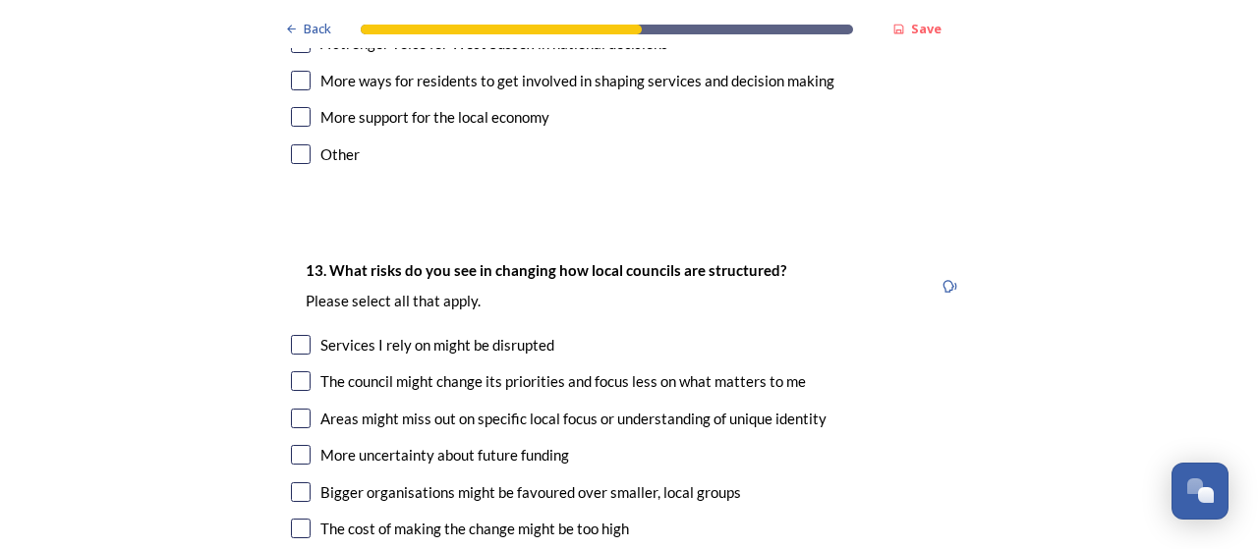
scroll to position [3832, 0]
